Goal: Ask a question

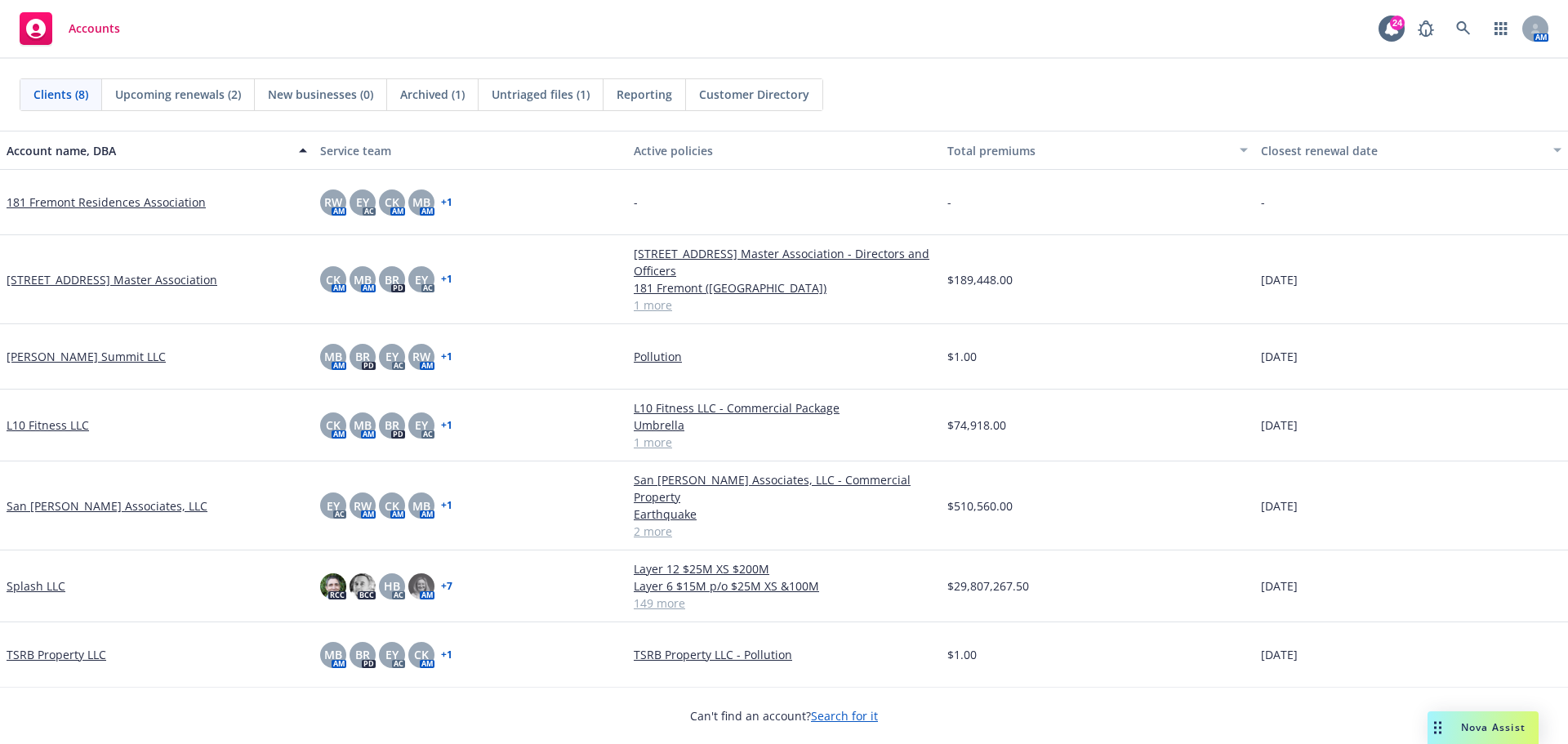
click at [1488, 729] on span "Nova Assist" at bounding box center [1493, 728] width 65 height 14
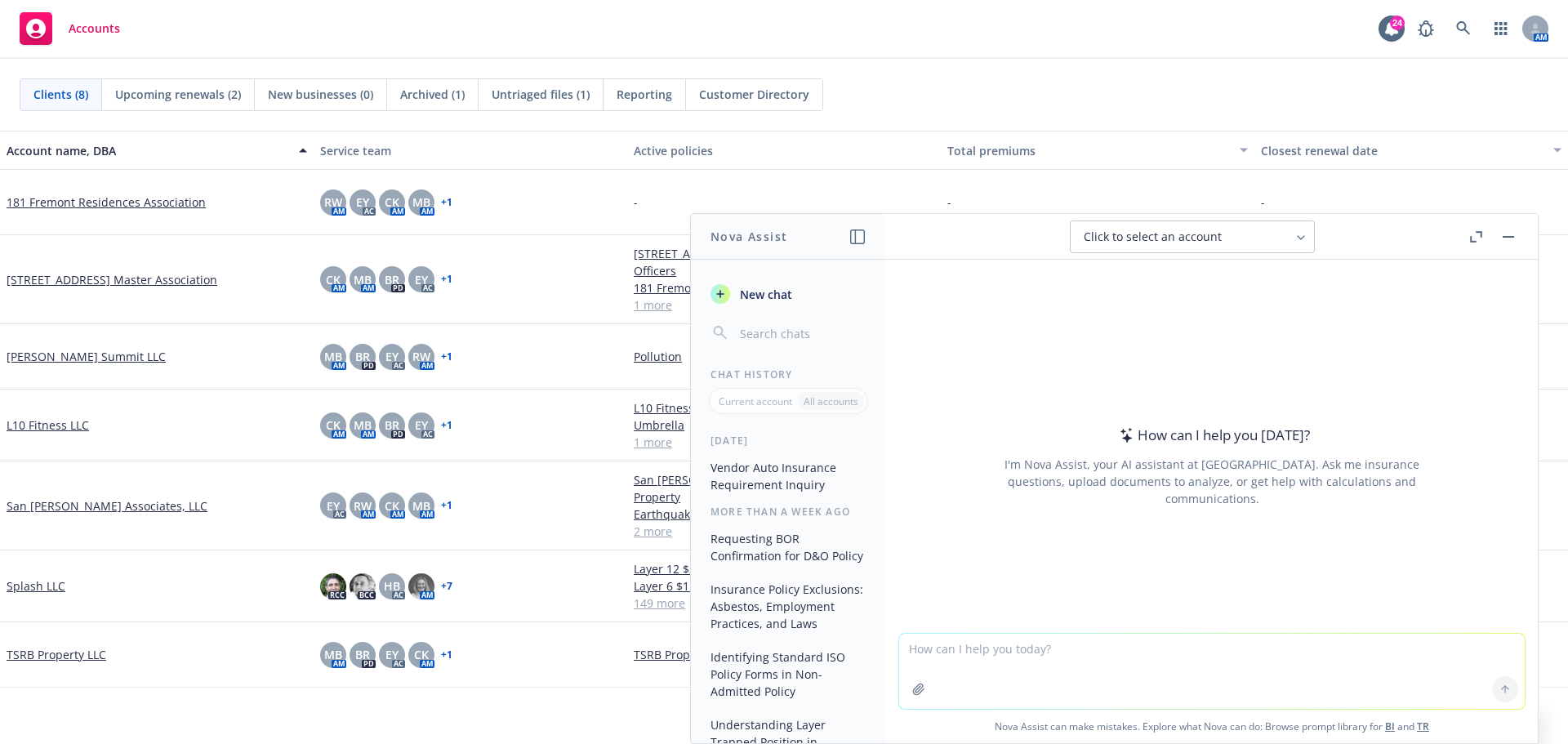
click at [1474, 231] on icon "button" at bounding box center [1476, 236] width 12 height 11
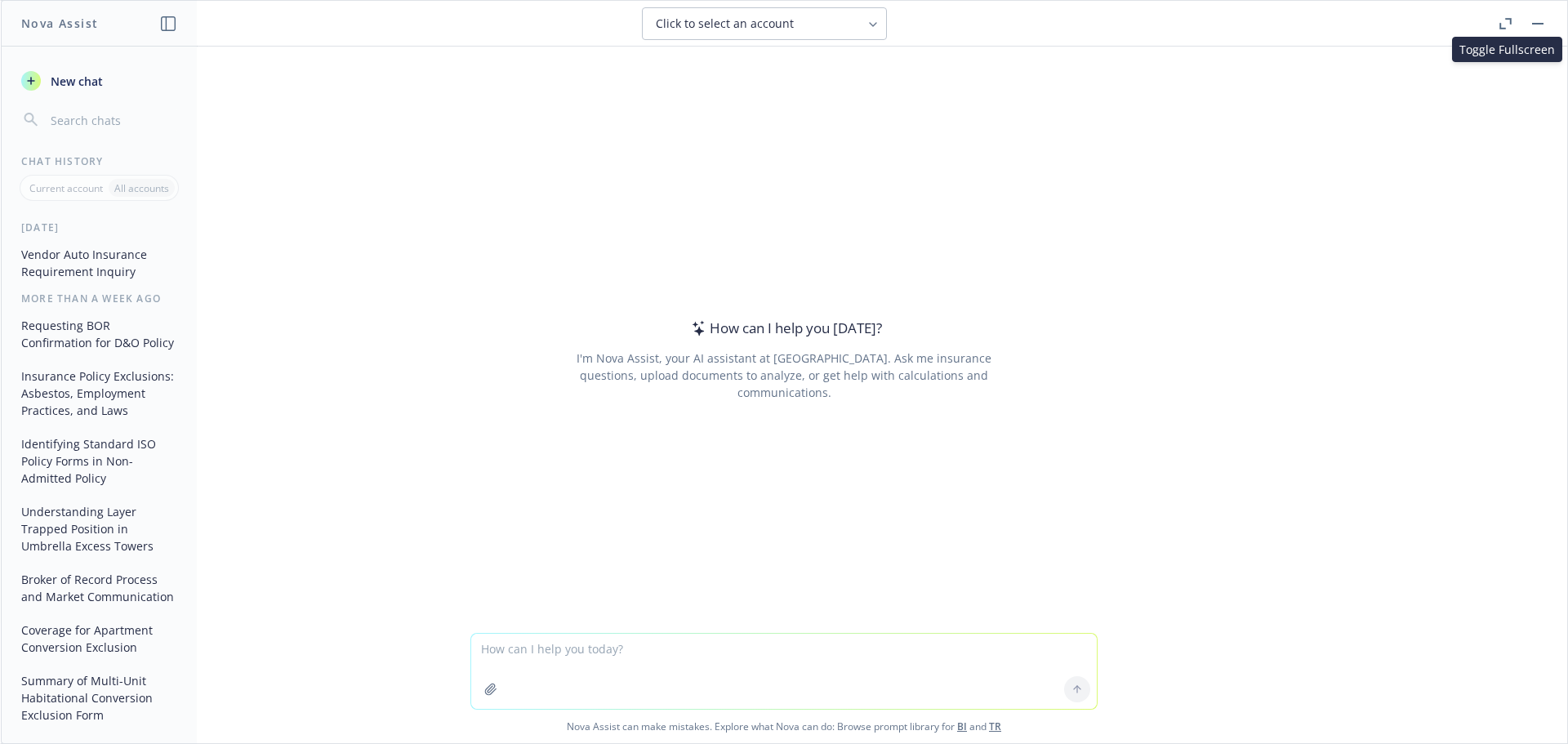
click at [554, 653] on textarea at bounding box center [784, 671] width 625 height 75
click at [604, 664] on textarea at bounding box center [784, 671] width 625 height 75
paste textarea "is auto coverage needed for a vendor making a delivery at the curb on the stree…"
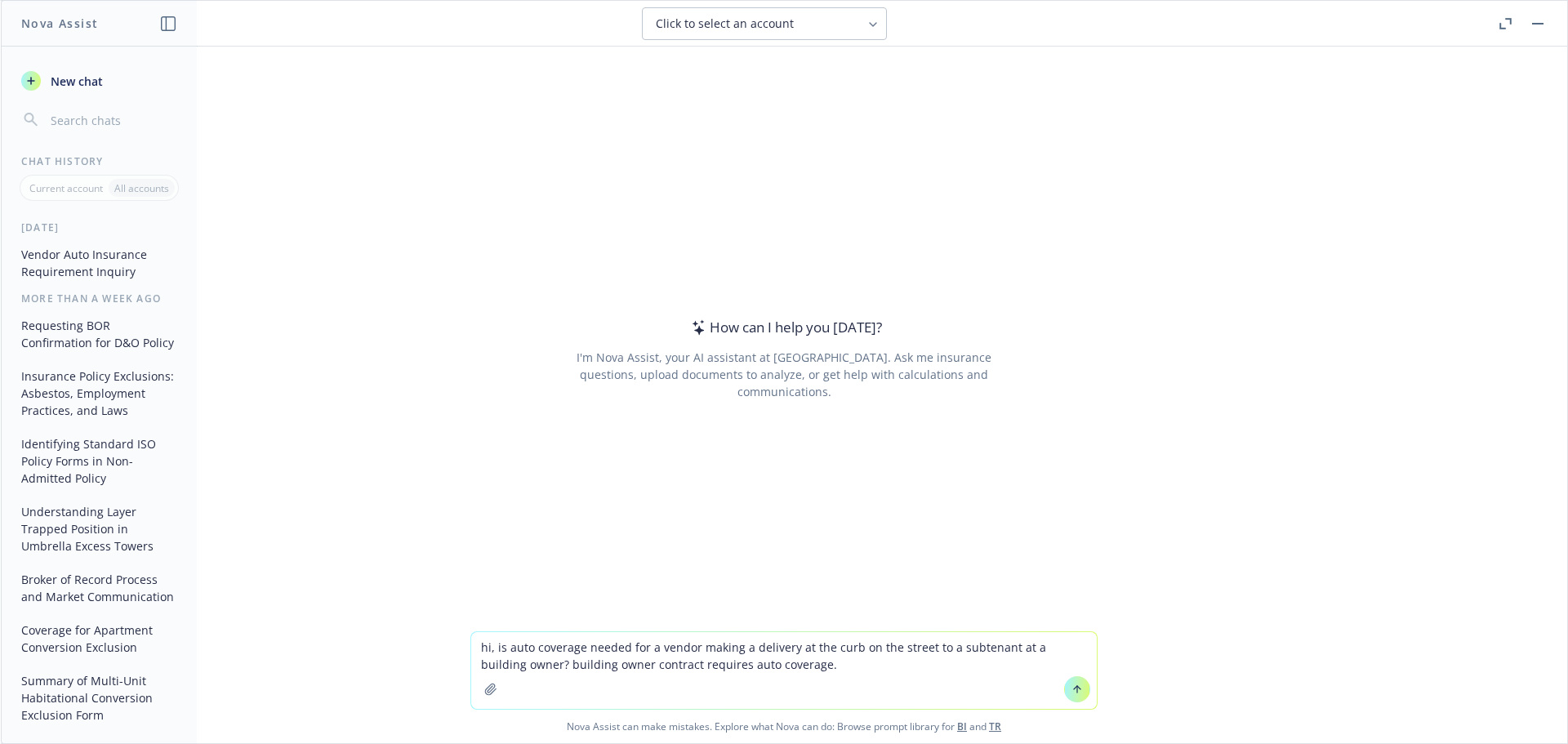
type textarea "hi, is auto coverage needed for a vendor making a delivery at the curb on the s…"
click at [1080, 684] on button at bounding box center [1077, 689] width 26 height 26
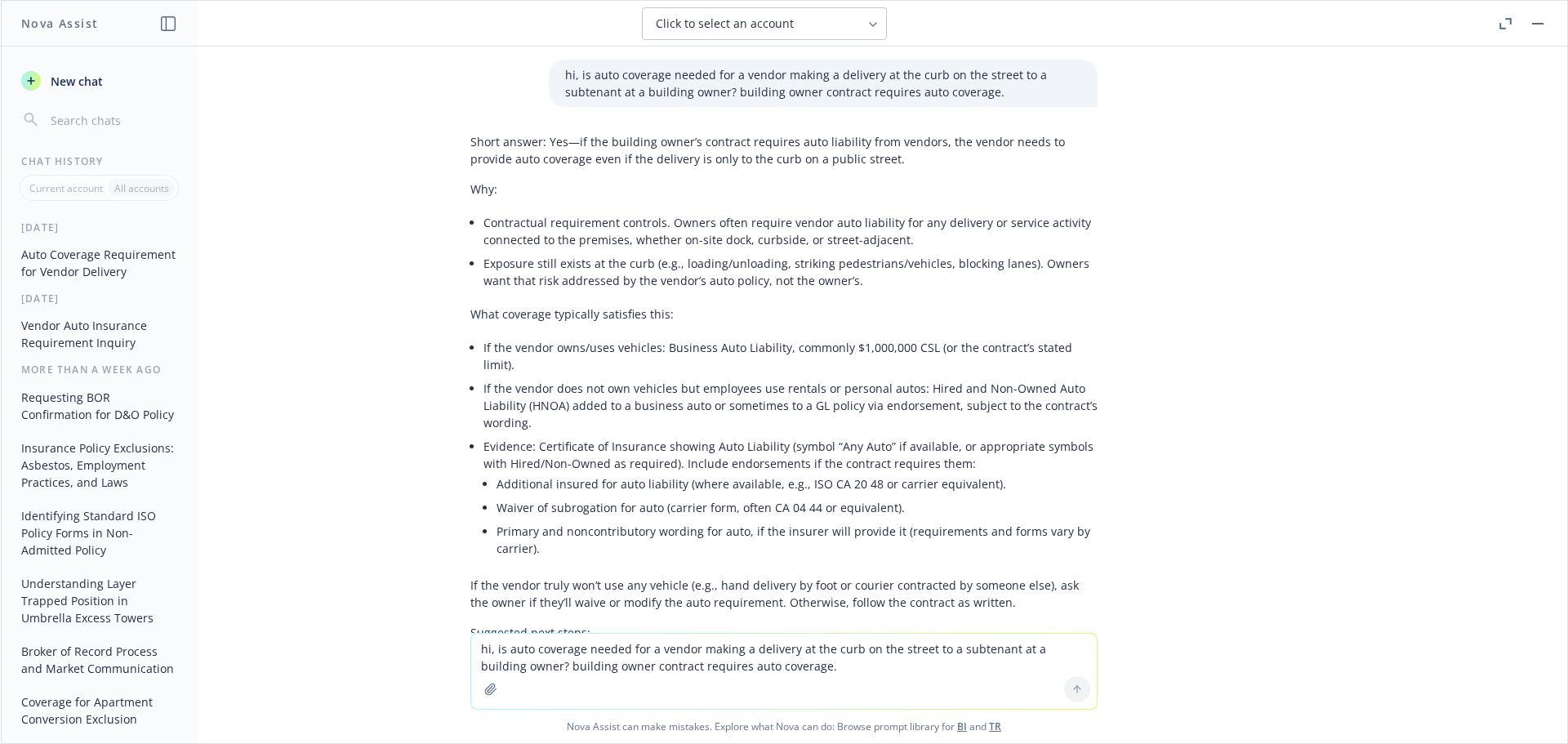
click at [1326, 354] on div "hi, is auto coverage needed for a vendor making a delivery at the curb on the s…" at bounding box center [784, 340] width 1566 height 587
click at [1398, 452] on div "hi, is auto coverage needed for a vendor making a delivery at the curb on the s…" at bounding box center [784, 340] width 1566 height 587
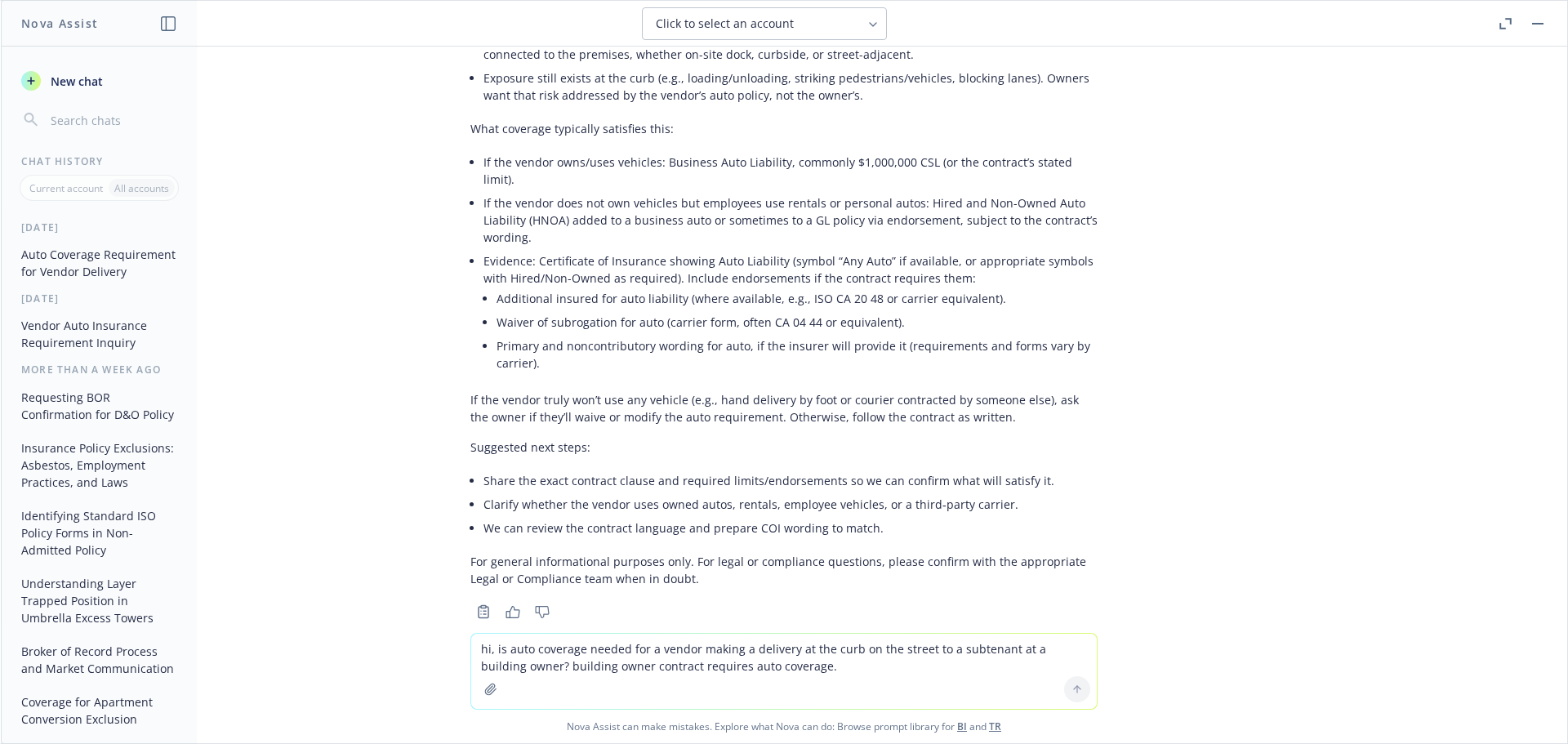
scroll to position [198, 0]
